Goal: Information Seeking & Learning: Learn about a topic

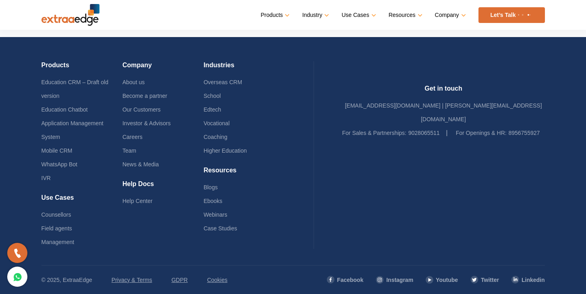
scroll to position [1946, 0]
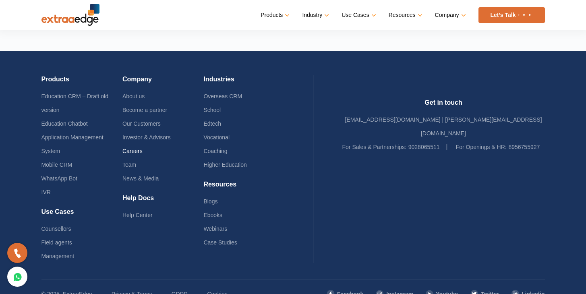
click at [143, 153] on link "Careers" at bounding box center [133, 151] width 20 height 6
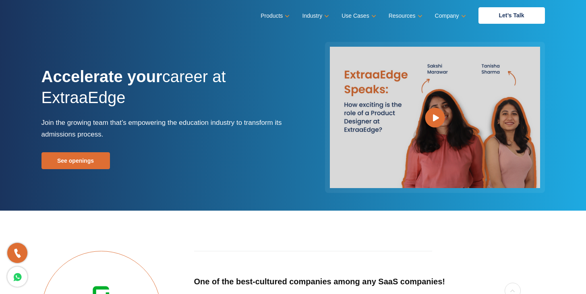
scroll to position [12, 0]
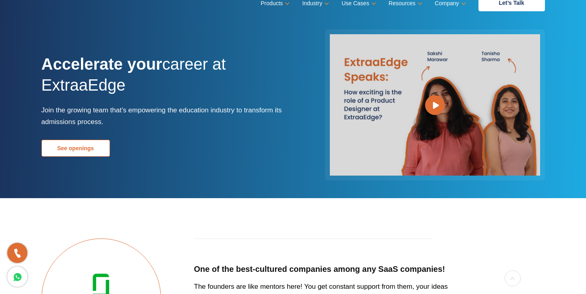
click at [87, 141] on link "See openings" at bounding box center [76, 148] width 69 height 17
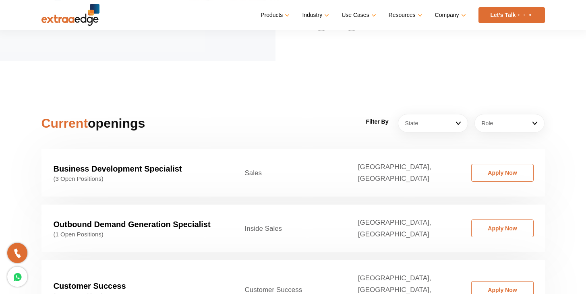
scroll to position [1163, 0]
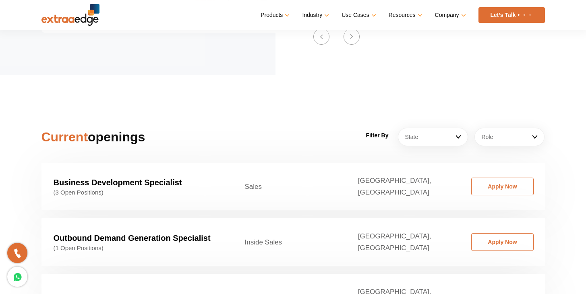
click at [427, 135] on div "Current openings Filter By State Ahemdabad Ahmedabad Bangalore Bhopal/Indore Bh…" at bounding box center [293, 260] width 516 height 266
click at [424, 128] on link "State" at bounding box center [433, 137] width 70 height 19
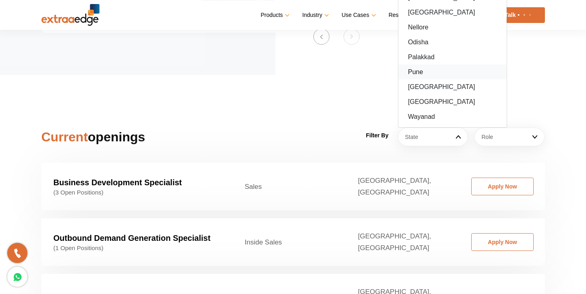
click at [428, 64] on link "Pune" at bounding box center [453, 71] width 108 height 15
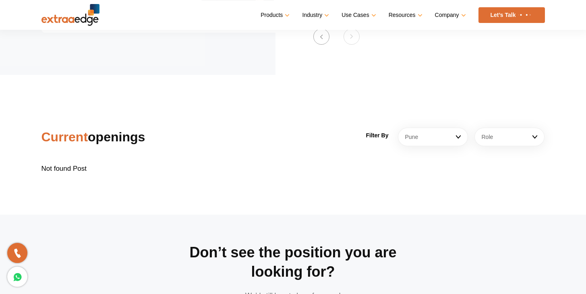
scroll to position [1168, 0]
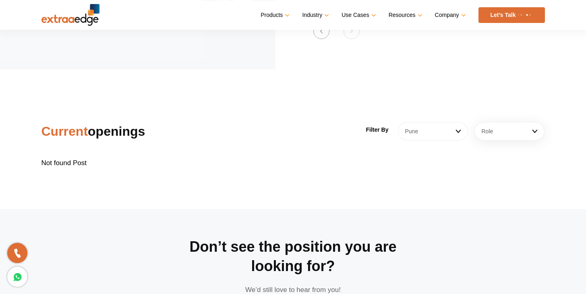
click at [436, 122] on link "Pune" at bounding box center [433, 131] width 70 height 19
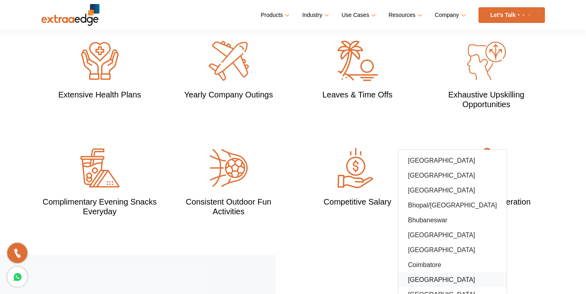
scroll to position [760, 0]
click at [530, 228] on div "Extensive Health Plans Yearly Company Outings Leaves & Time Offs Exhaustive Ups…" at bounding box center [293, 149] width 516 height 214
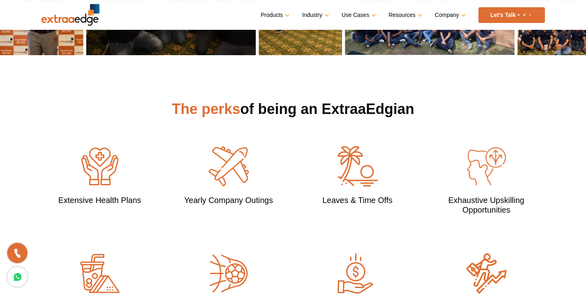
scroll to position [634, 0]
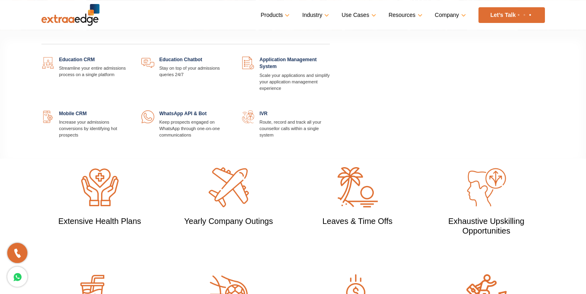
click at [330, 56] on link at bounding box center [330, 56] width 0 height 0
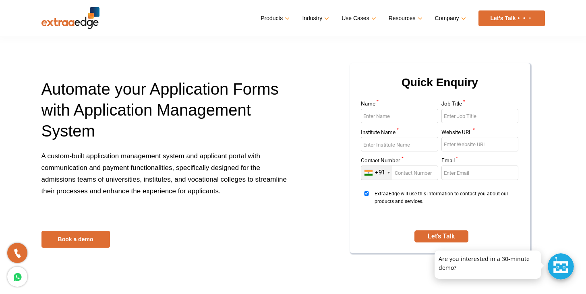
click at [272, 108] on h1 "Automate your Application Forms with Application Management System" at bounding box center [165, 115] width 246 height 72
click at [58, 18] on img at bounding box center [71, 18] width 58 height 22
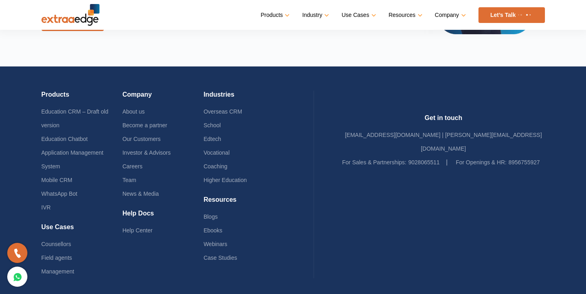
scroll to position [1969, 0]
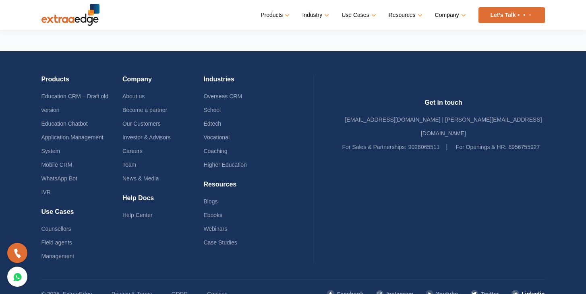
click at [518, 290] on img at bounding box center [515, 294] width 8 height 8
